Goal: Transaction & Acquisition: Purchase product/service

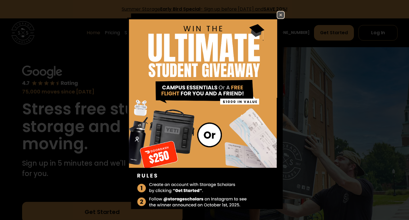
click at [277, 14] on img at bounding box center [280, 14] width 7 height 7
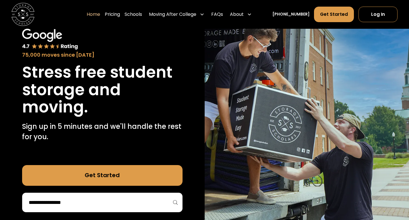
scroll to position [34, 0]
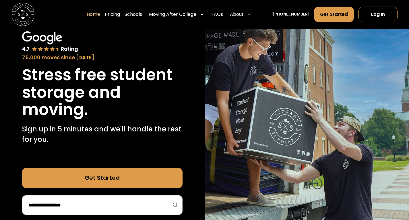
click at [204, 117] on div "75,000 moves since [DATE] Stress free student storage and moving. Sign up in 5 …" at bounding box center [102, 123] width 205 height 220
click at [205, 110] on img at bounding box center [307, 123] width 205 height 220
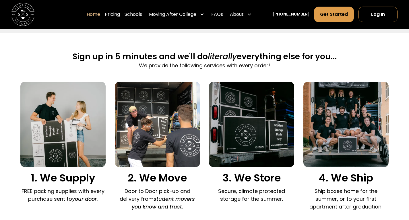
scroll to position [344, 0]
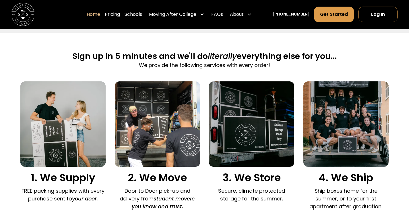
click at [205, 110] on div "1. We Supply FREE packing supplies with every purchase sent to your door. 2. We…" at bounding box center [204, 147] width 368 height 132
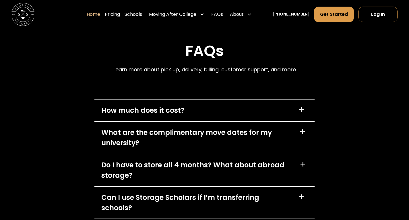
scroll to position [1572, 0]
click at [213, 115] on div "How much does it cost? +" at bounding box center [204, 110] width 220 height 22
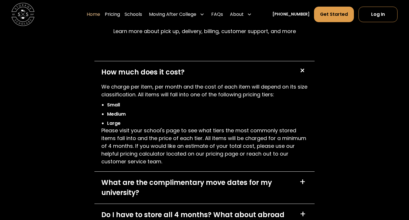
scroll to position [1610, 0]
click at [303, 74] on div "+" at bounding box center [301, 70] width 11 height 11
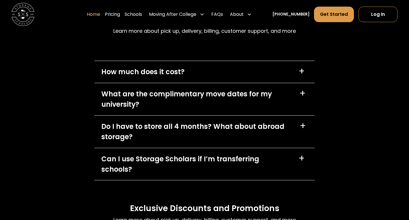
click at [302, 93] on div "+" at bounding box center [302, 93] width 6 height 9
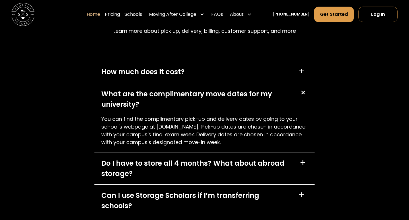
click at [302, 93] on div "+" at bounding box center [302, 92] width 11 height 11
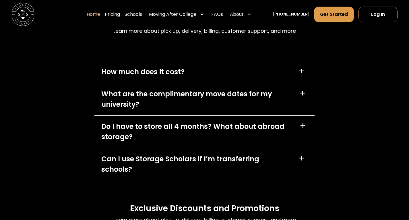
click at [305, 123] on div "+" at bounding box center [303, 125] width 6 height 9
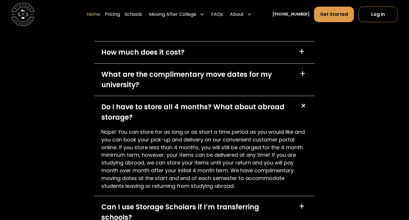
scroll to position [1630, 0]
click at [304, 109] on div "+" at bounding box center [302, 105] width 11 height 11
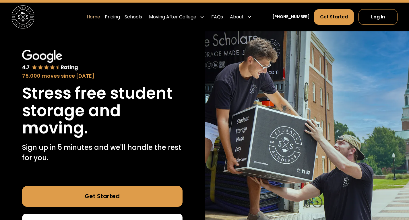
scroll to position [0, 0]
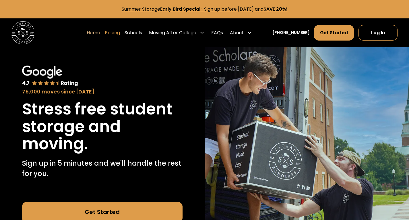
click at [120, 30] on link "Pricing" at bounding box center [112, 33] width 15 height 16
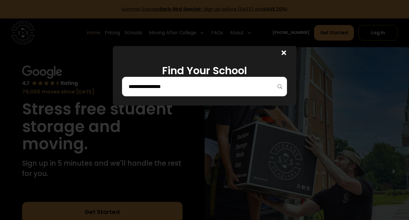
click at [194, 88] on input "search" at bounding box center [204, 87] width 153 height 10
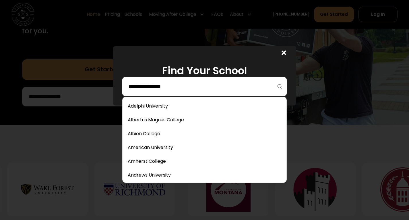
scroll to position [143, 0]
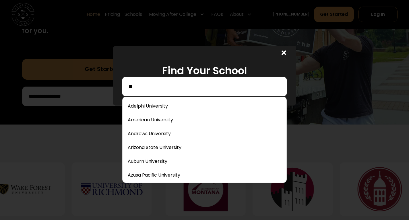
type input "*"
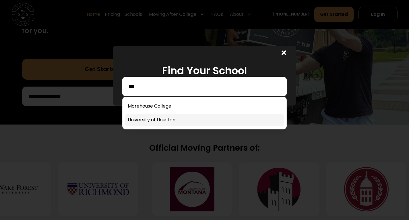
type input "***"
click at [166, 120] on link at bounding box center [204, 119] width 159 height 13
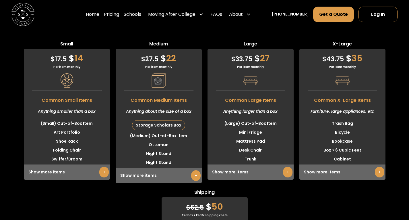
scroll to position [1437, 0]
